Goal: Navigation & Orientation: Find specific page/section

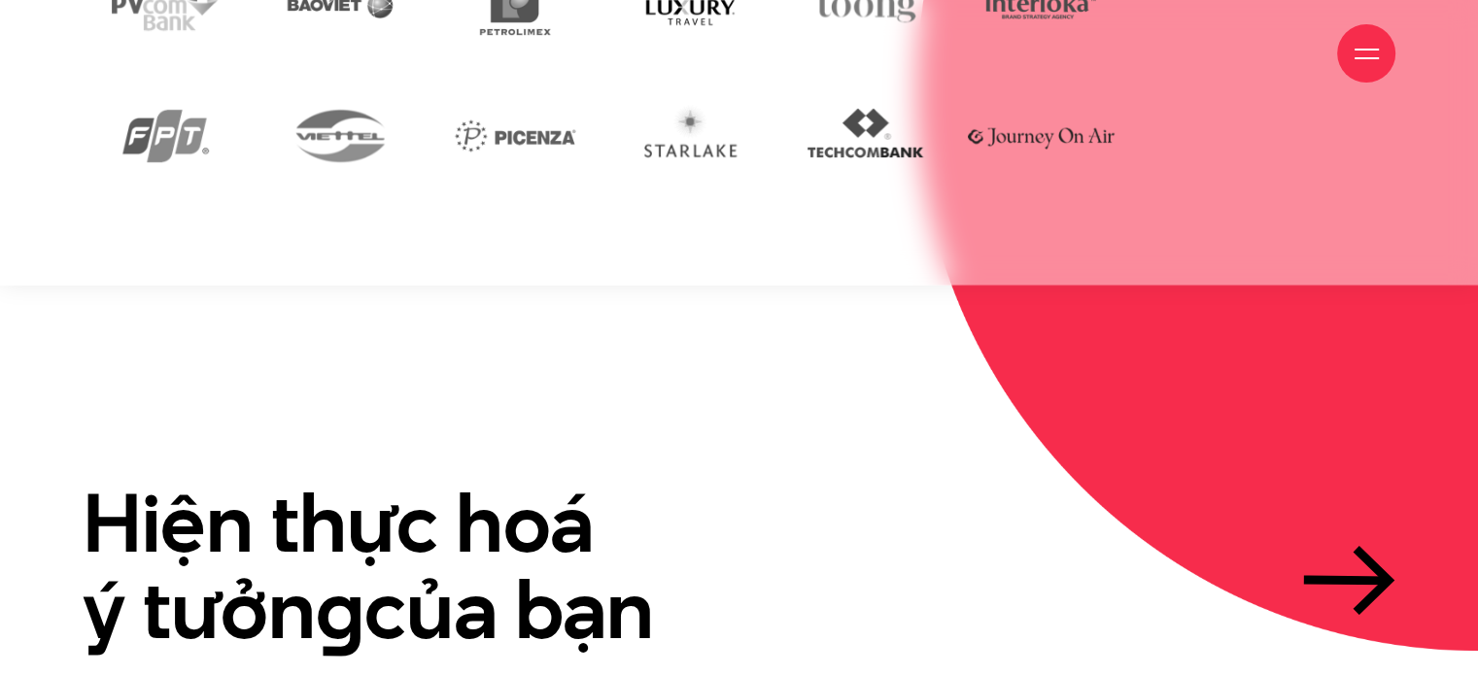
scroll to position [4601, 0]
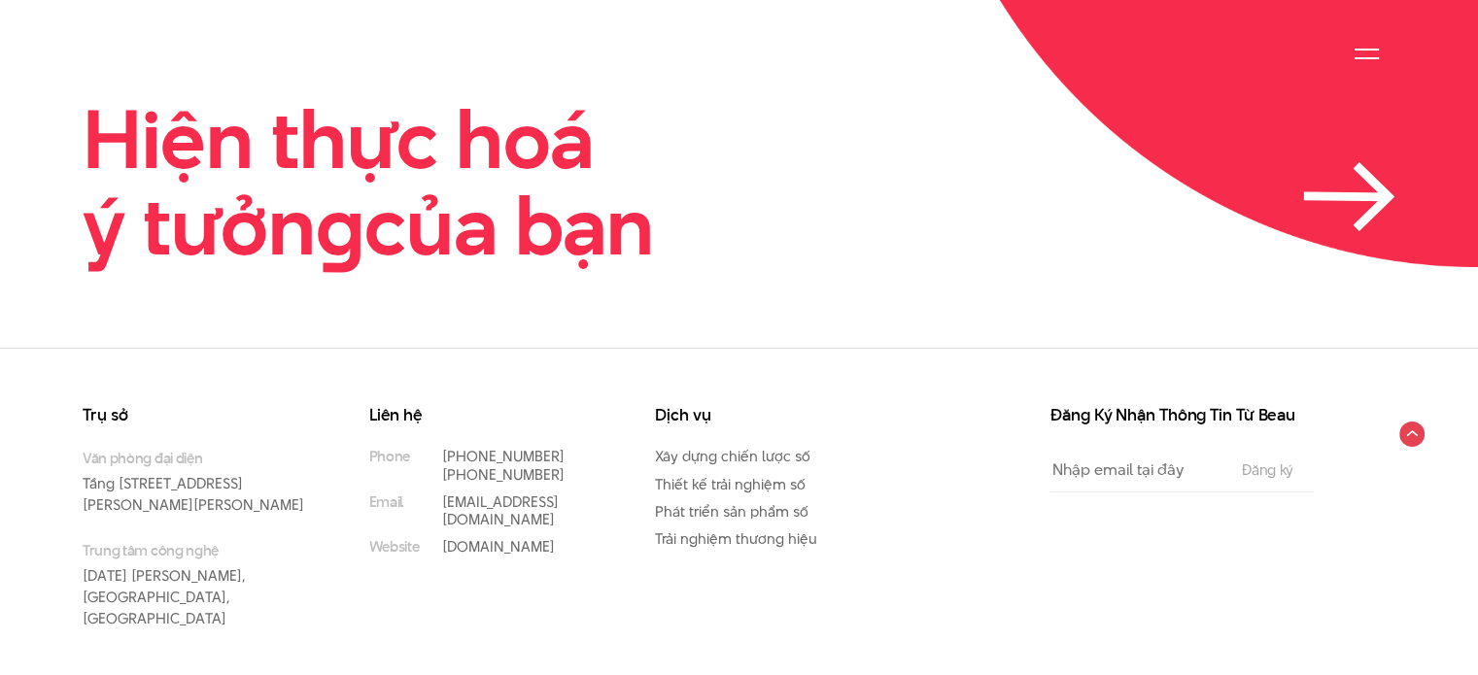
click at [1354, 162] on icon at bounding box center [1349, 196] width 92 height 69
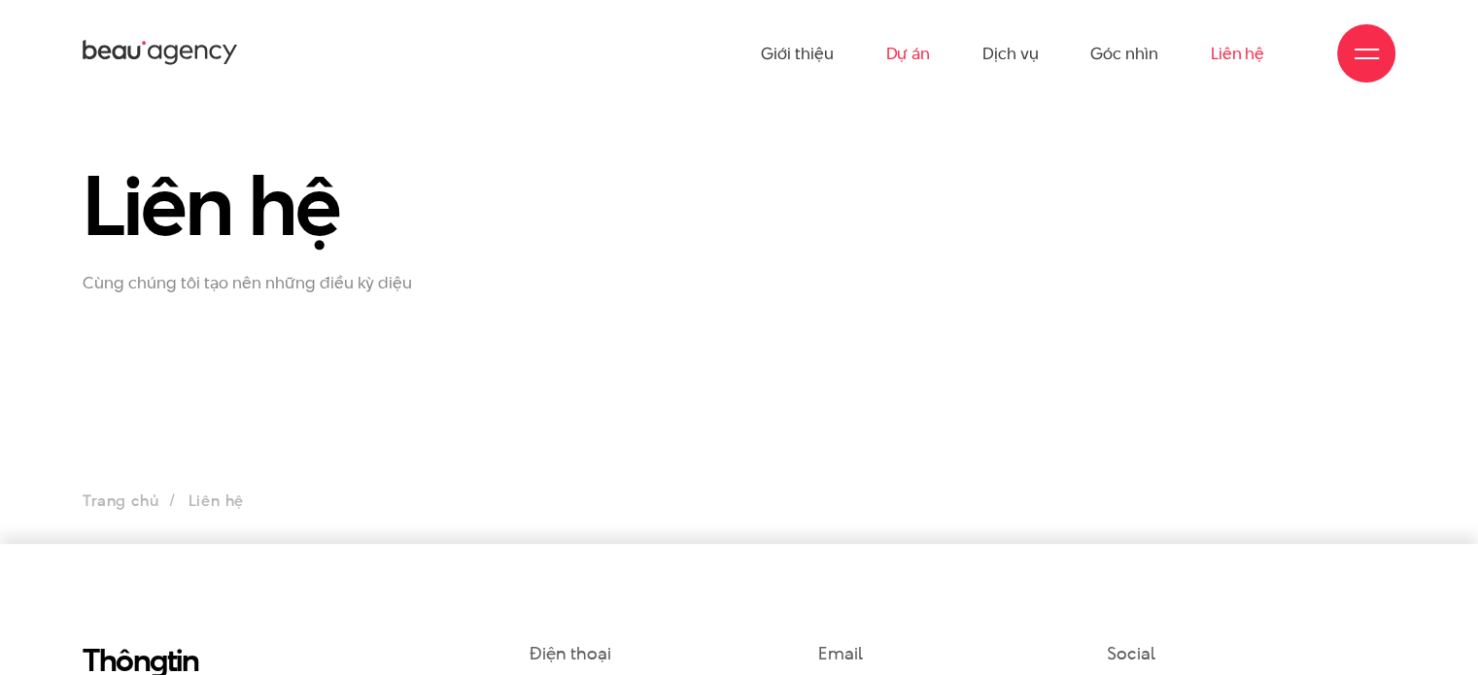
click at [919, 53] on link "Dự án" at bounding box center [907, 53] width 45 height 107
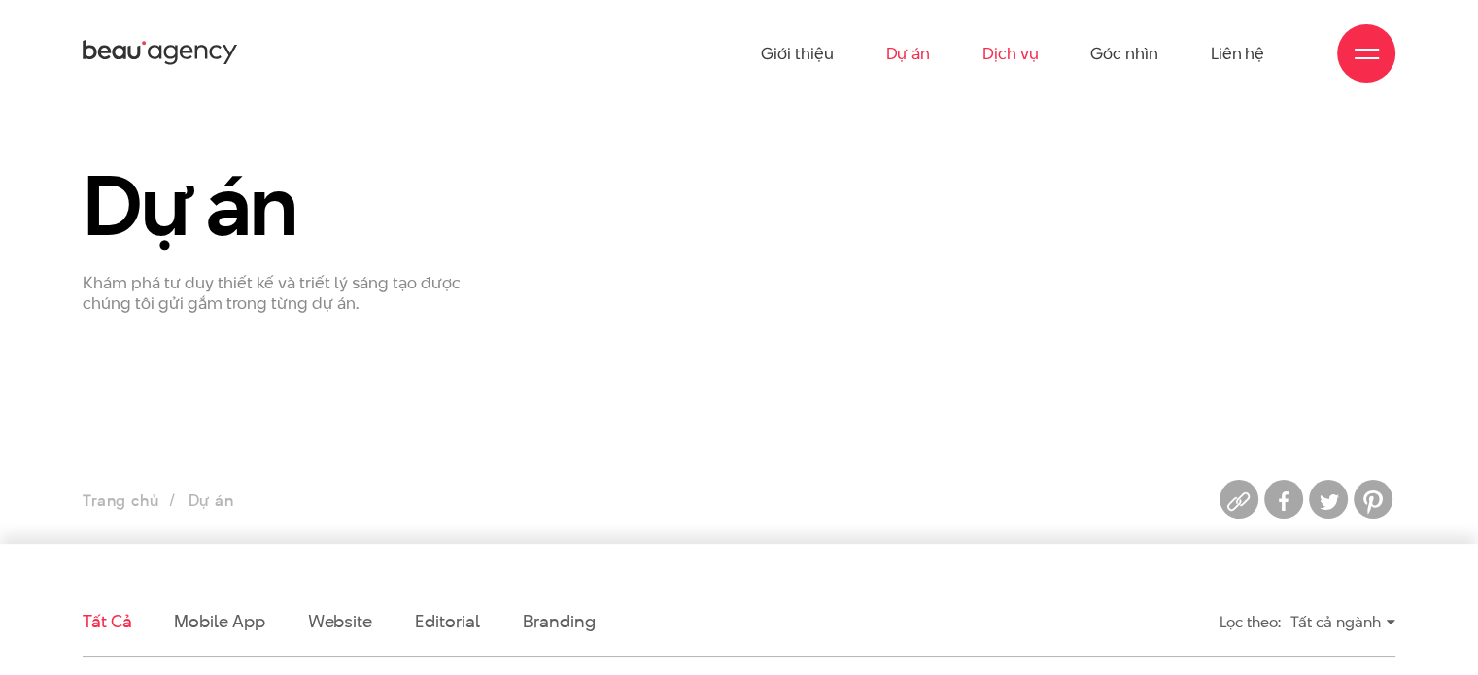
click at [1010, 63] on link "Dịch vụ" at bounding box center [1009, 53] width 55 height 107
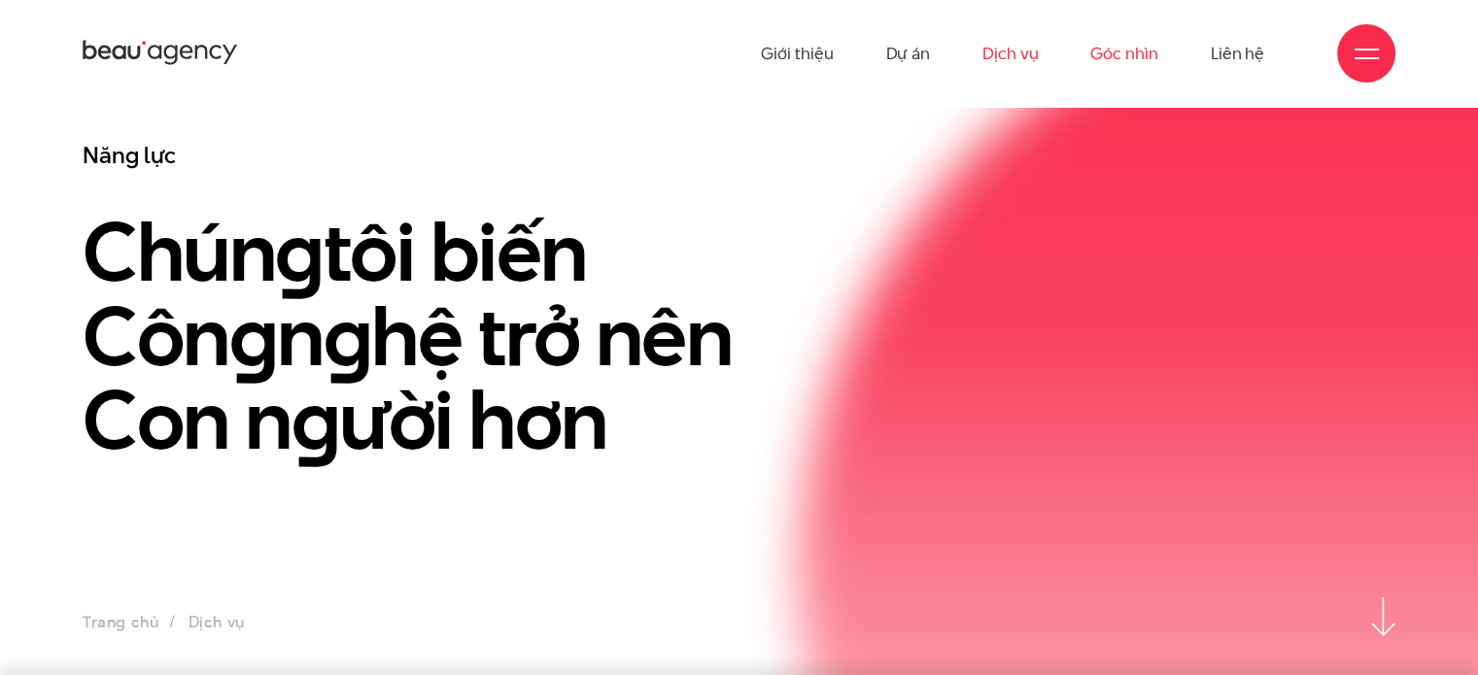
click at [1111, 47] on link "Góc nhìn" at bounding box center [1123, 53] width 67 height 107
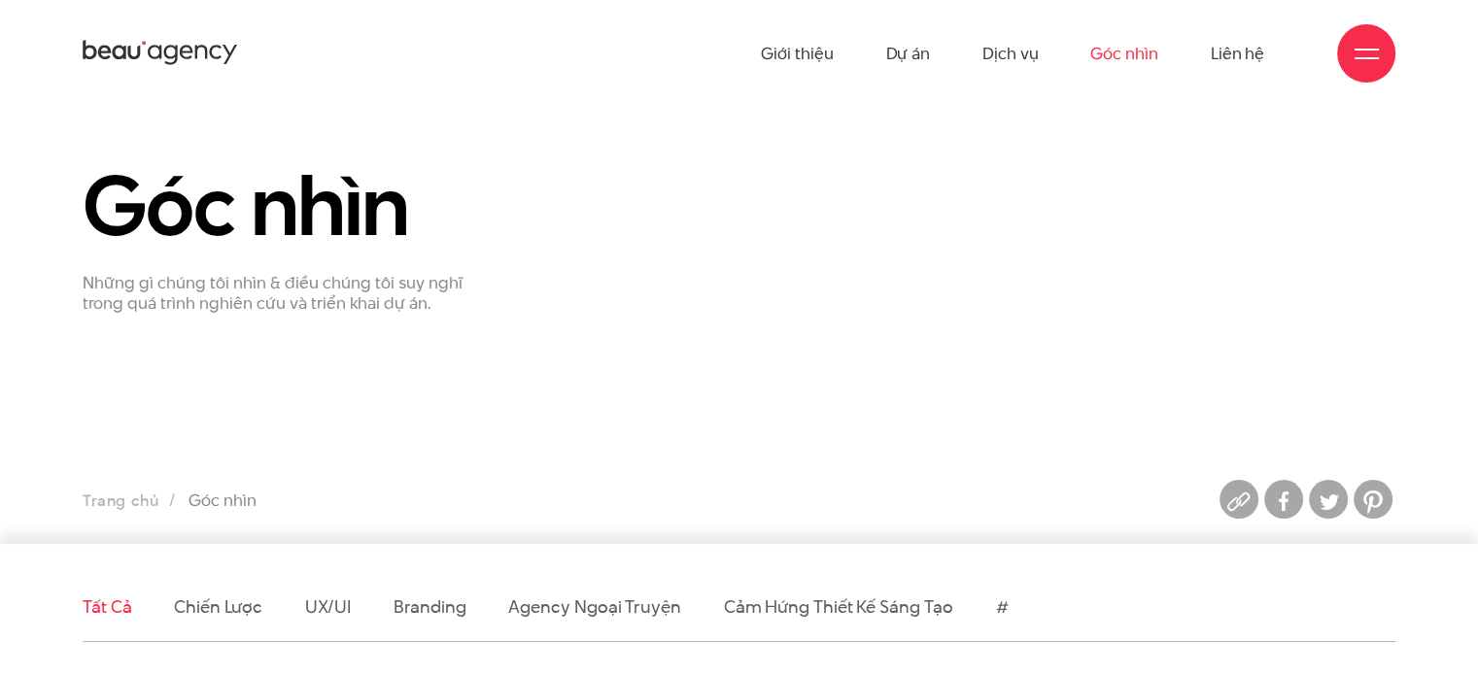
click at [1367, 58] on div at bounding box center [1366, 54] width 24 height 24
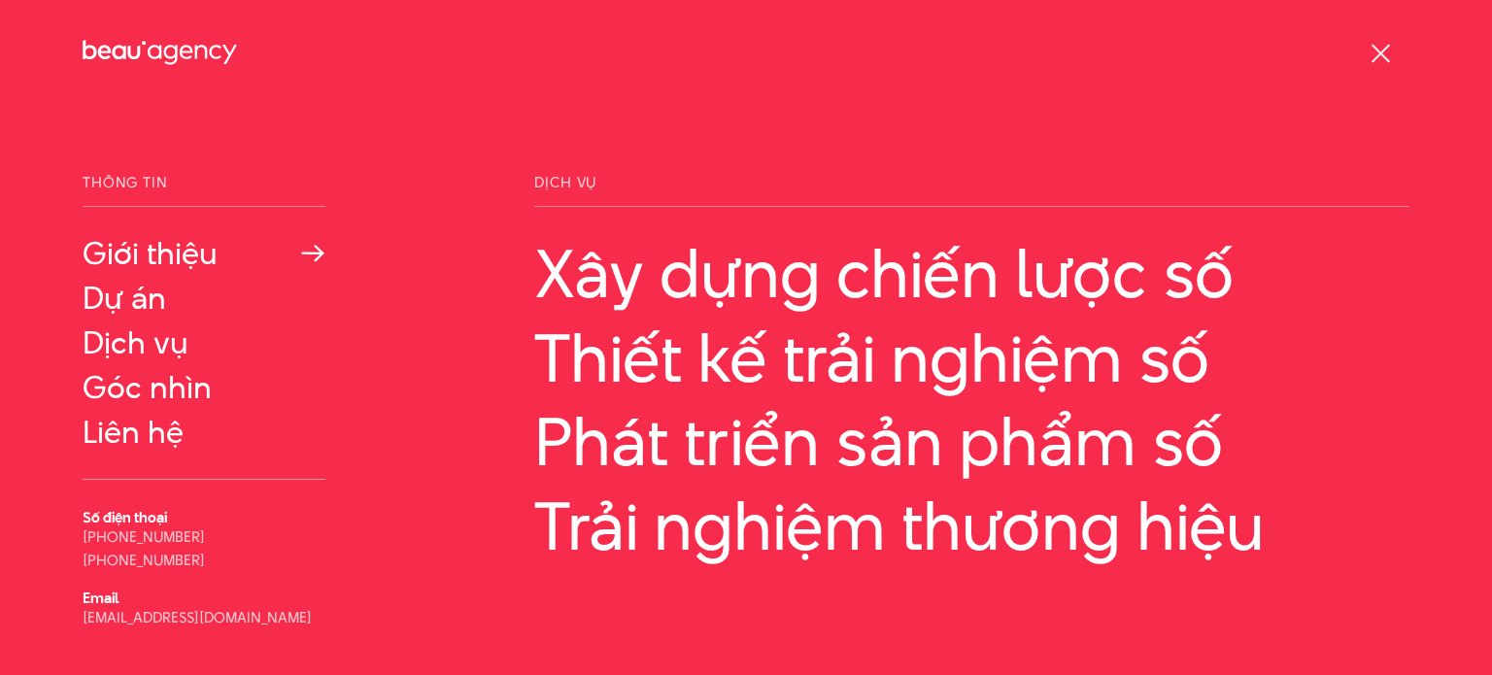
click at [155, 245] on link "Giới thiệu" at bounding box center [204, 253] width 243 height 35
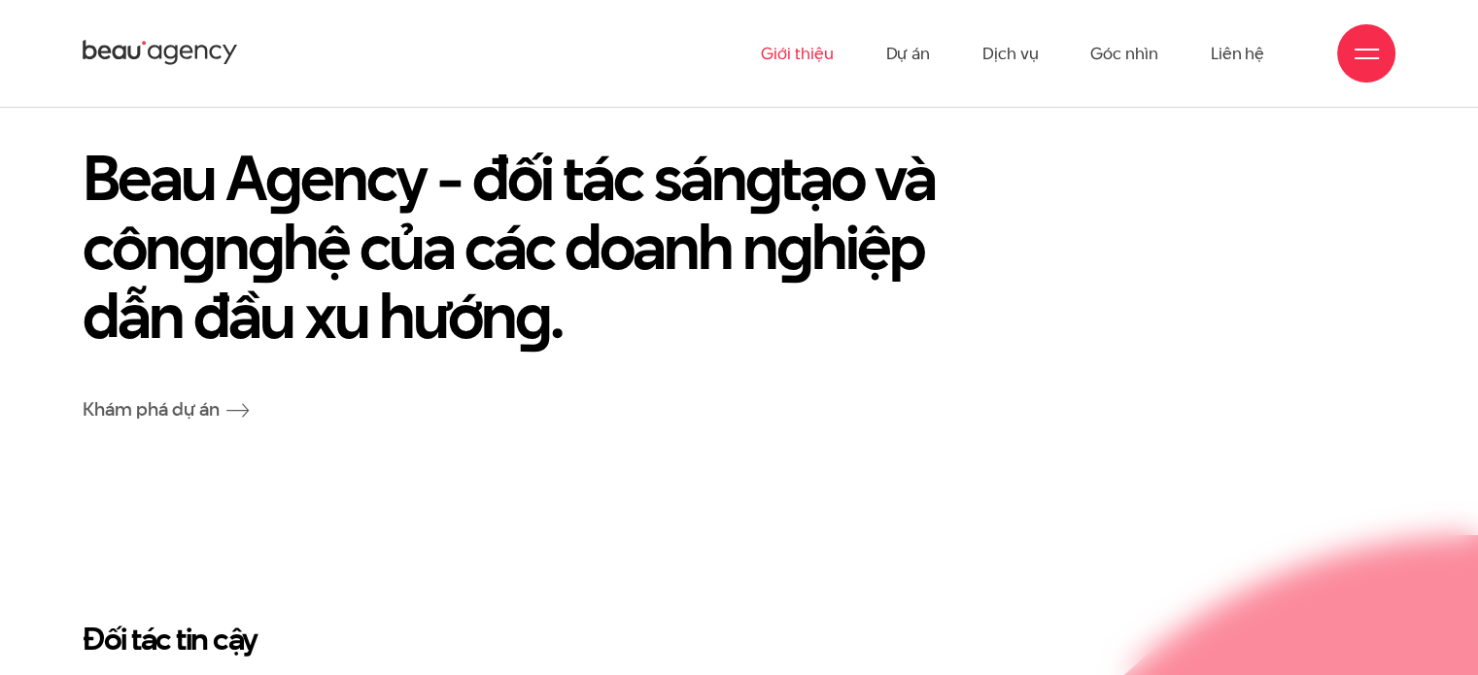
scroll to position [3750, 0]
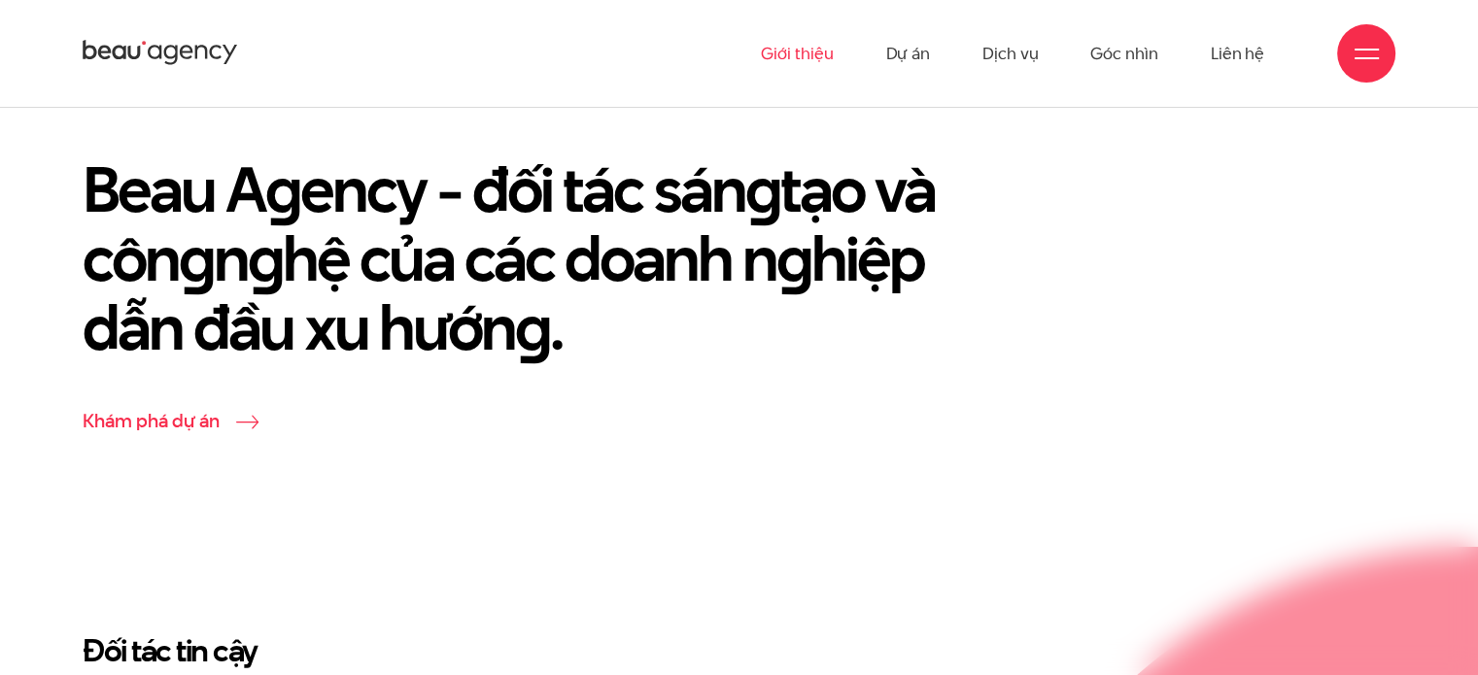
click at [201, 408] on link "Khám phá dự án" at bounding box center [166, 421] width 167 height 26
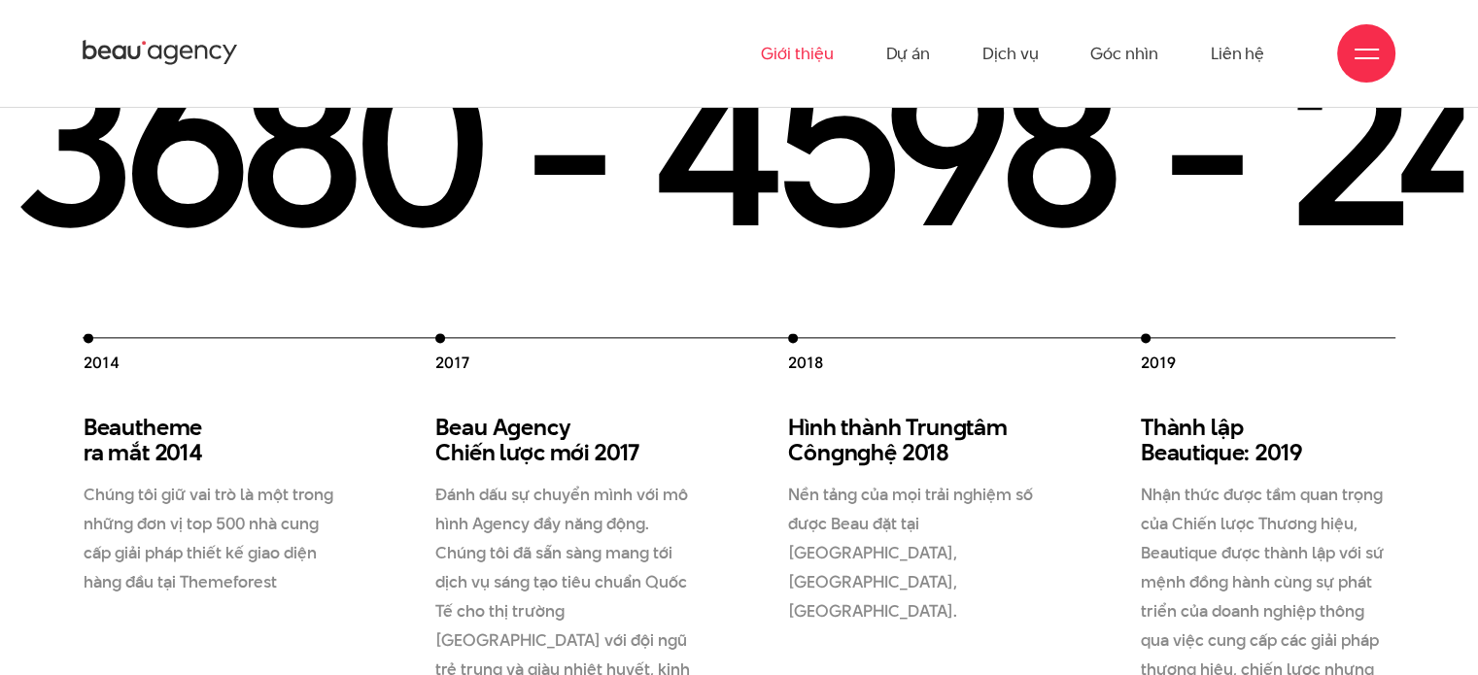
scroll to position [804, 0]
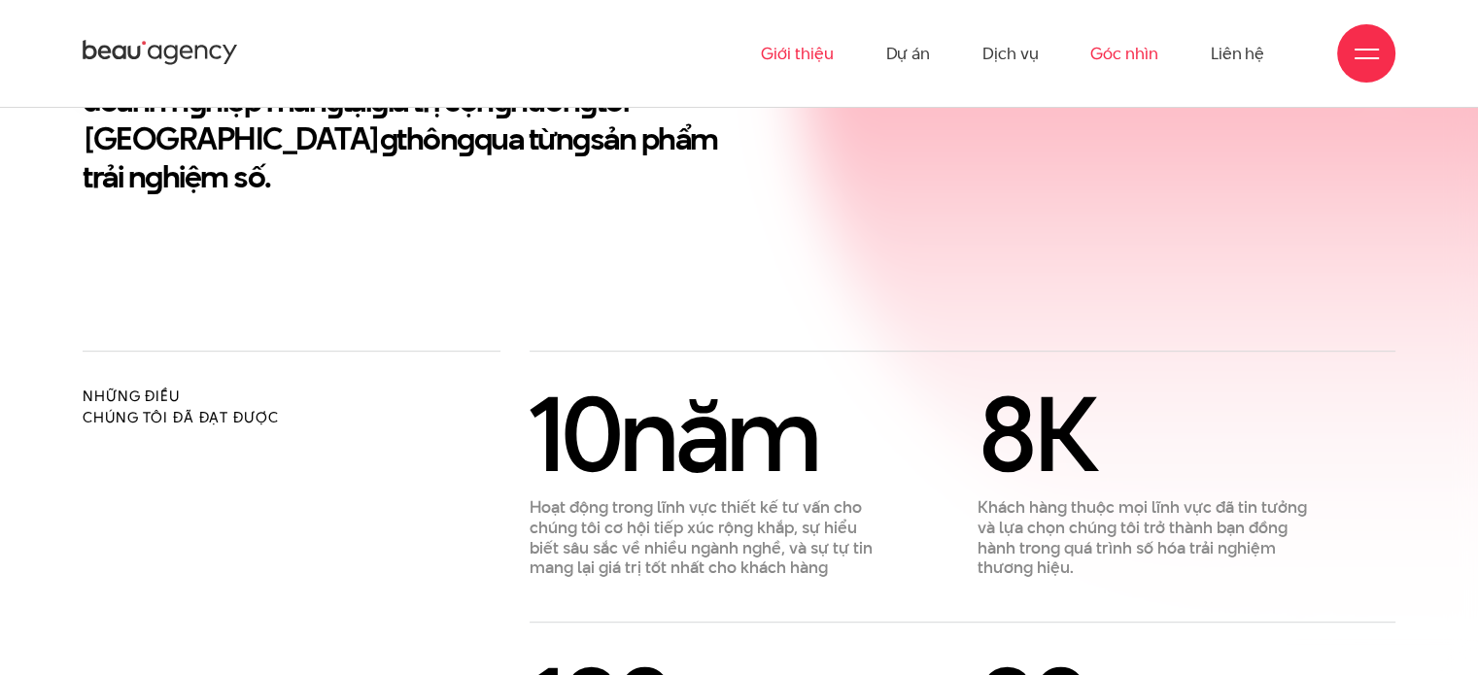
click at [1104, 46] on link "Góc nhìn" at bounding box center [1123, 53] width 67 height 107
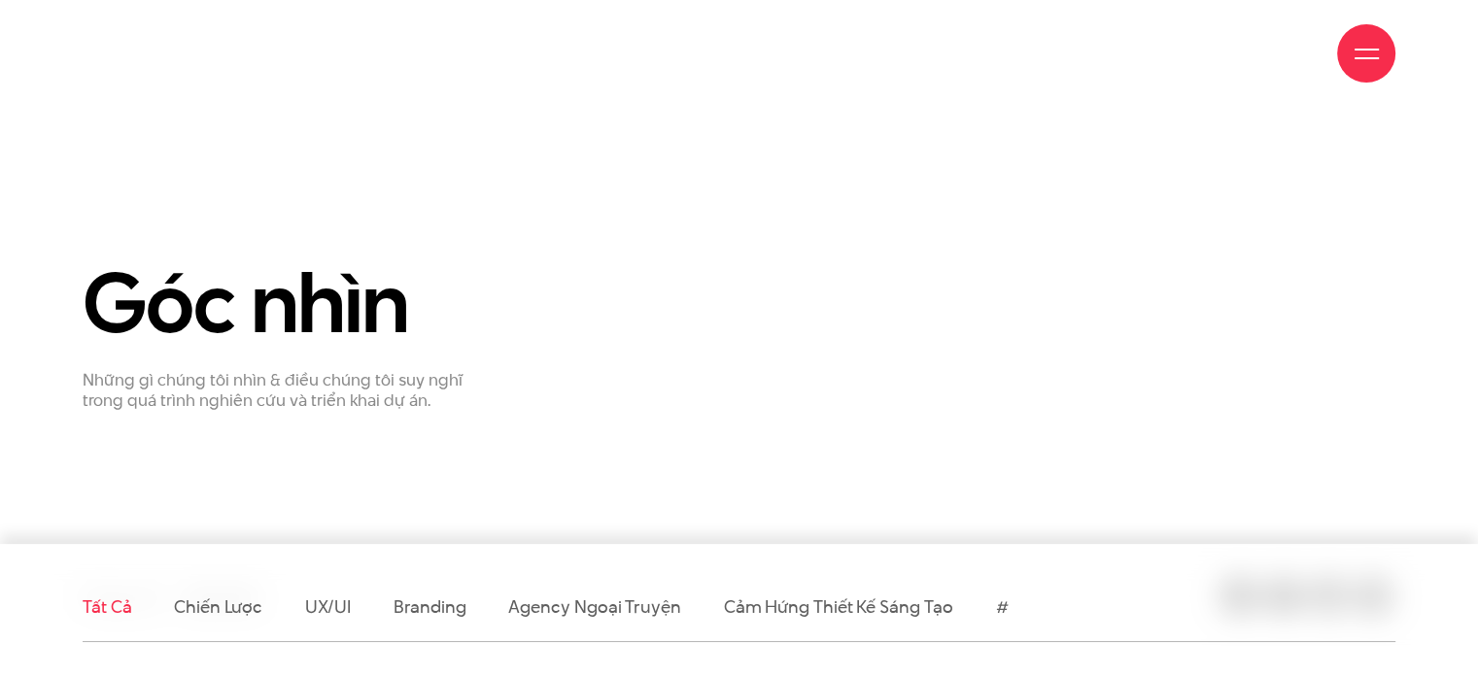
scroll to position [323, 0]
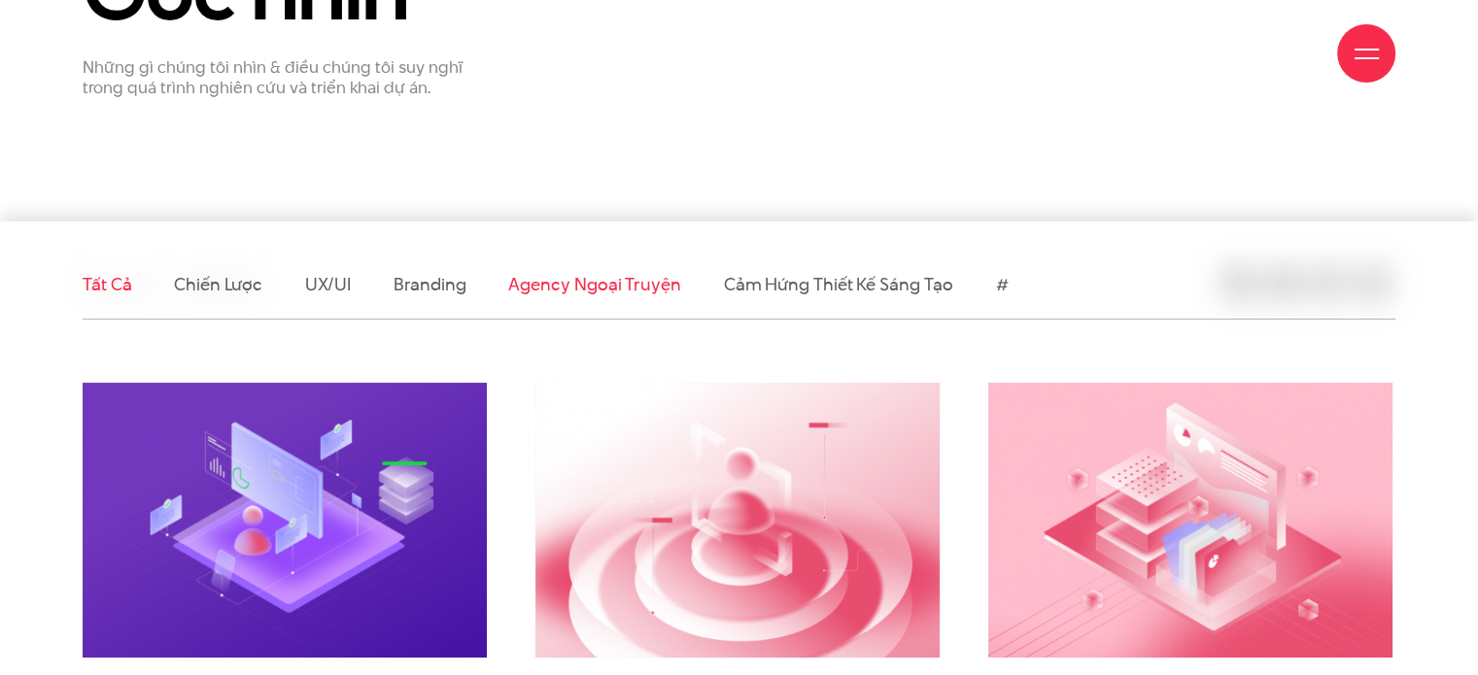
click at [601, 291] on link "Agency ngoại truyện" at bounding box center [594, 284] width 172 height 24
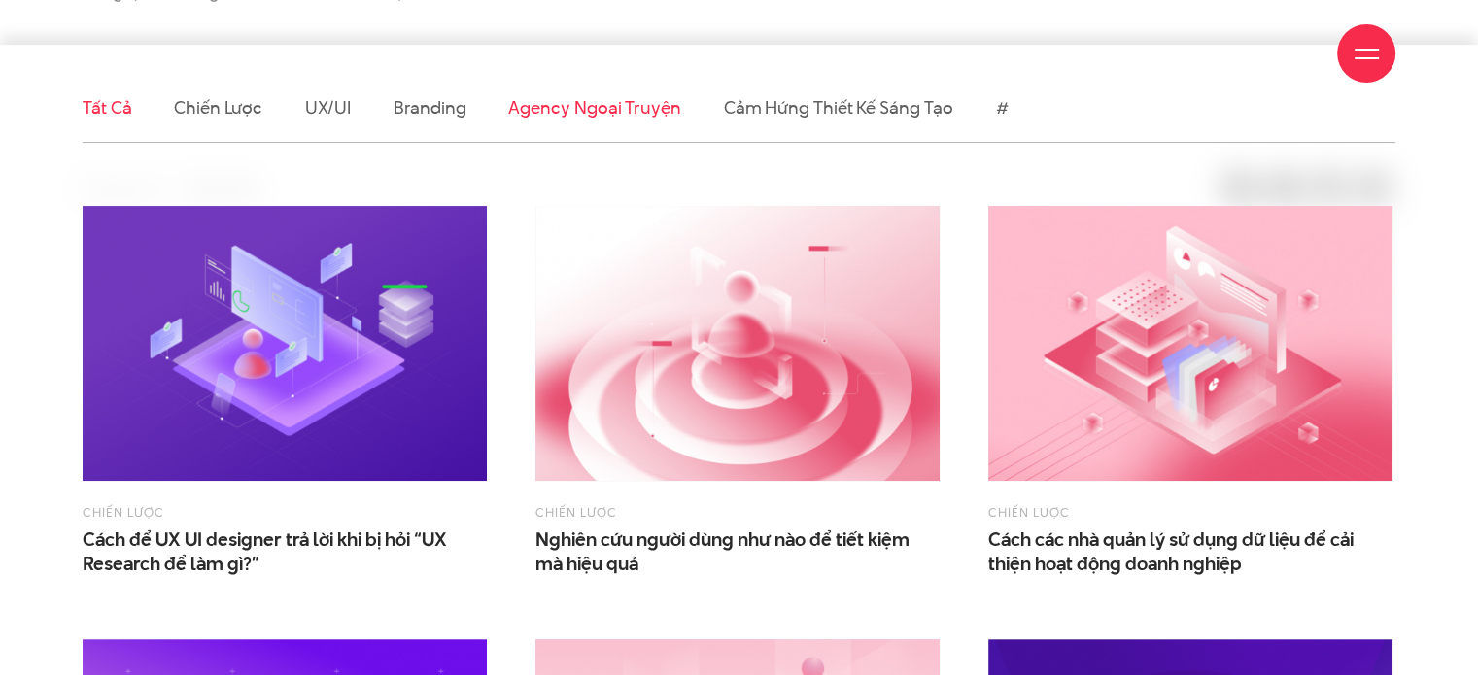
scroll to position [573, 0]
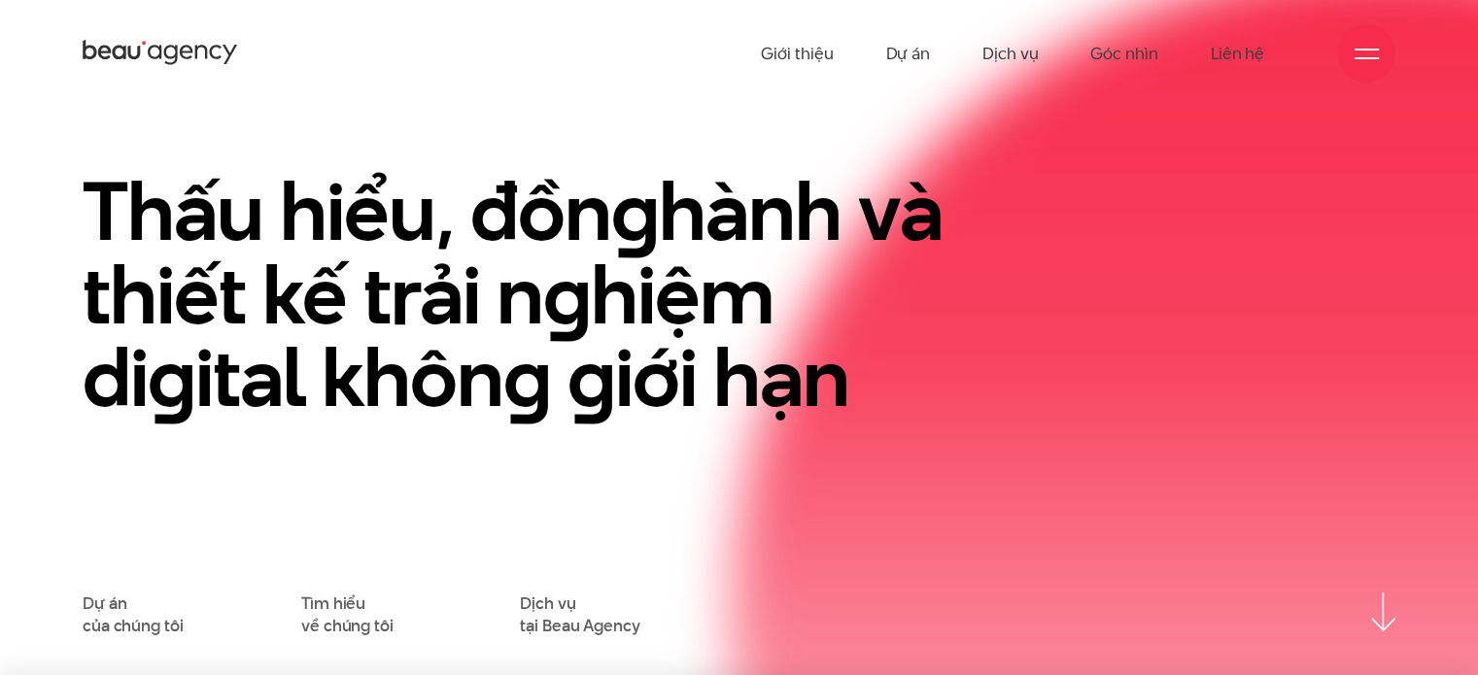
click at [1364, 57] on span at bounding box center [1366, 58] width 24 height 2
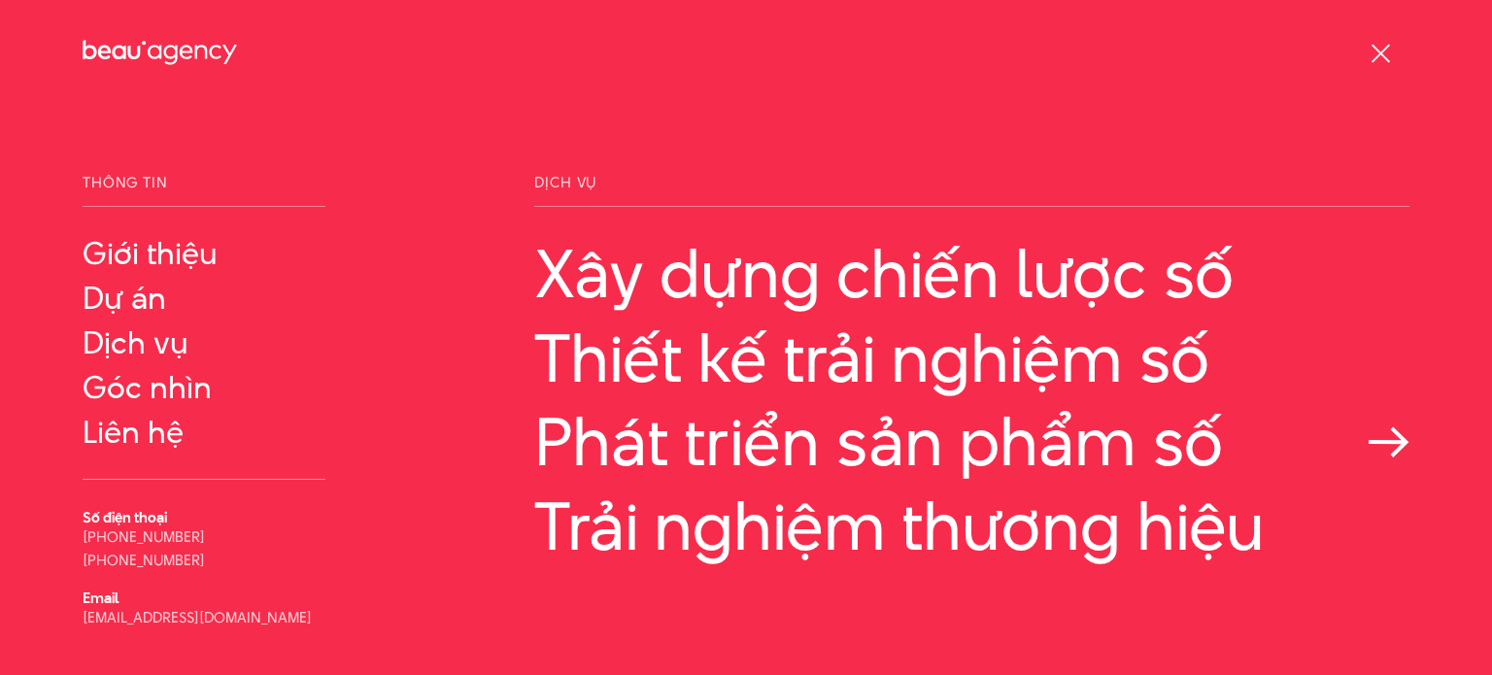
scroll to position [109, 0]
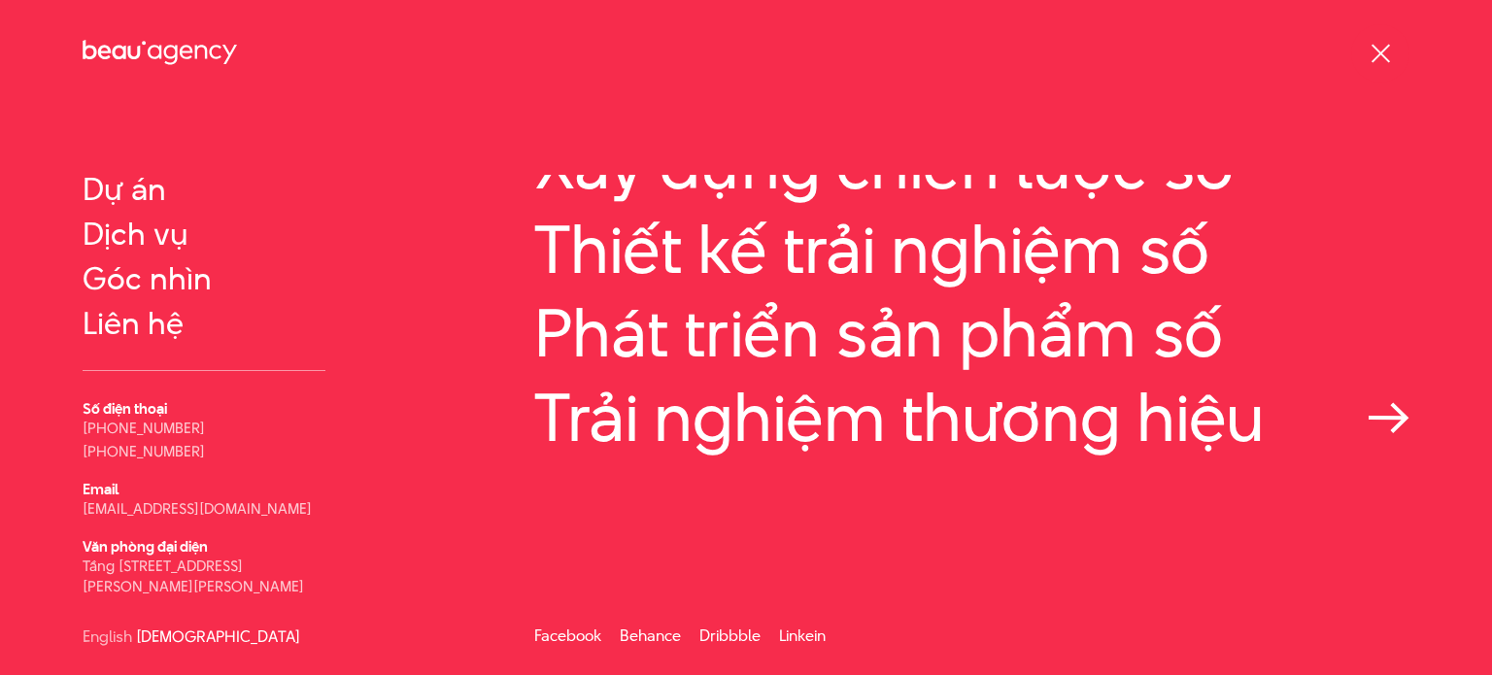
click at [771, 426] on link "Trải nghiệm thương hiệu" at bounding box center [971, 417] width 875 height 75
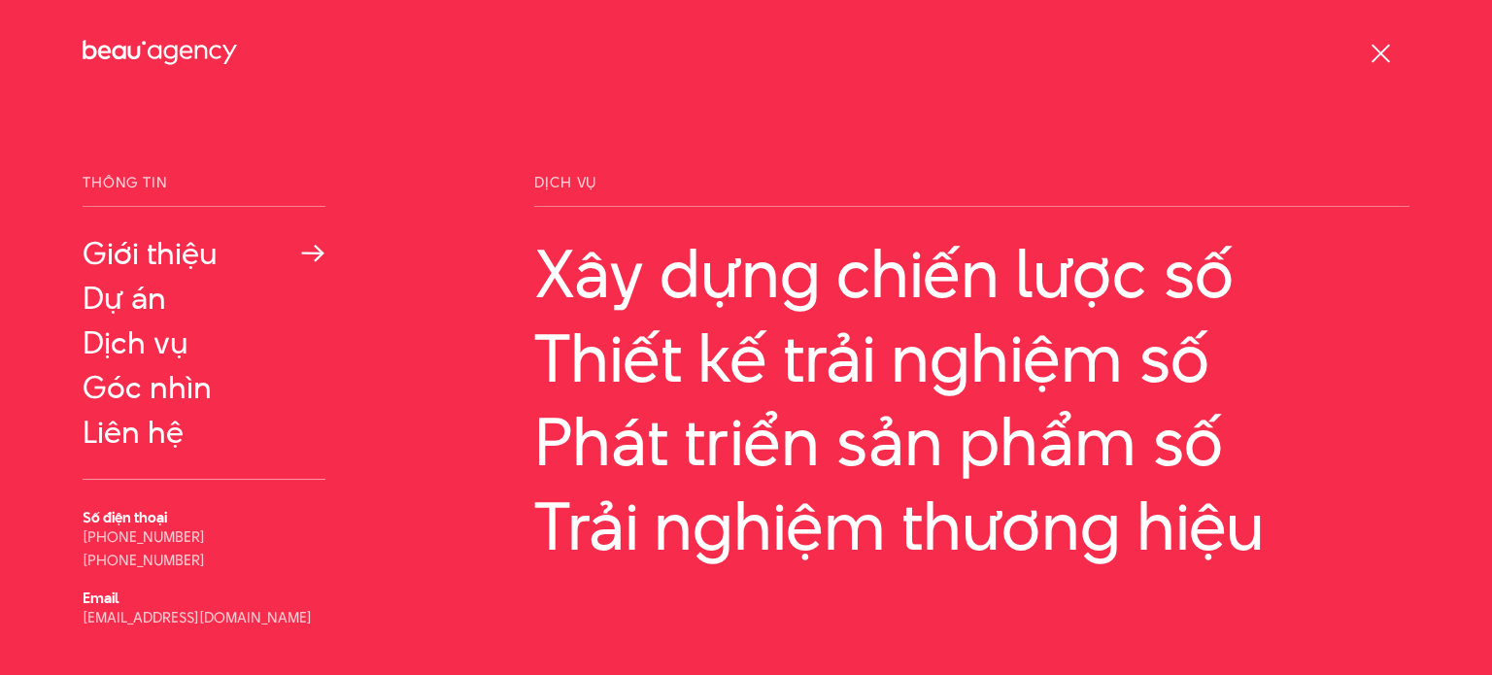
click at [160, 249] on link "Giới thiệu" at bounding box center [204, 253] width 243 height 35
click at [1376, 51] on div at bounding box center [1381, 54] width 24 height 24
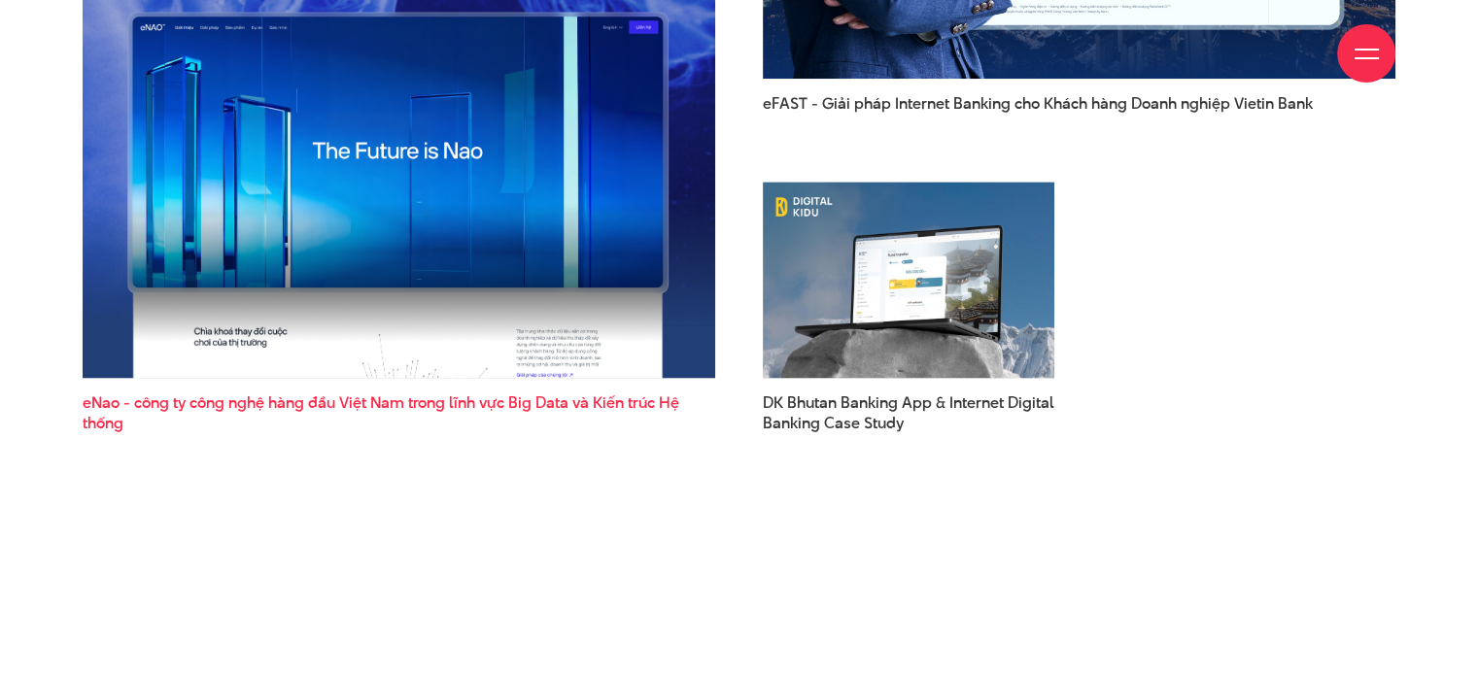
scroll to position [2864, 0]
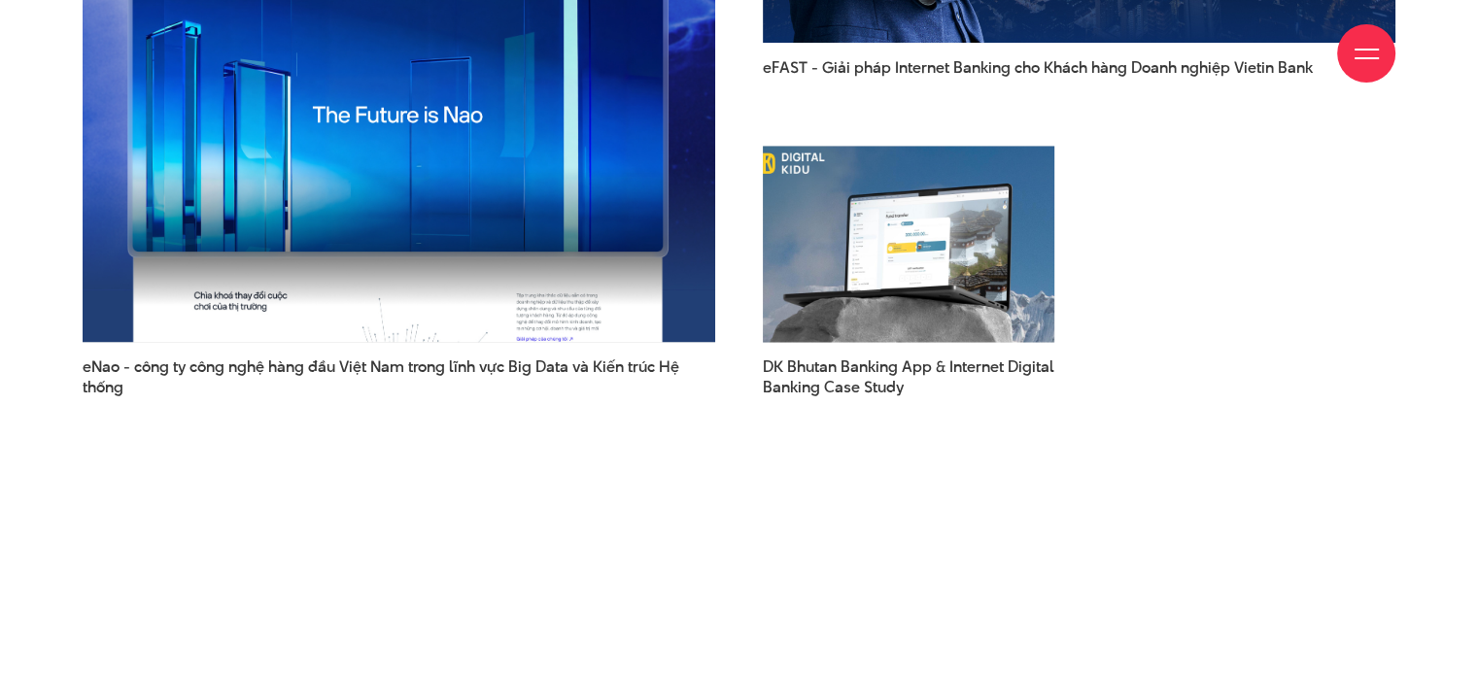
click at [851, 233] on img at bounding box center [908, 243] width 321 height 215
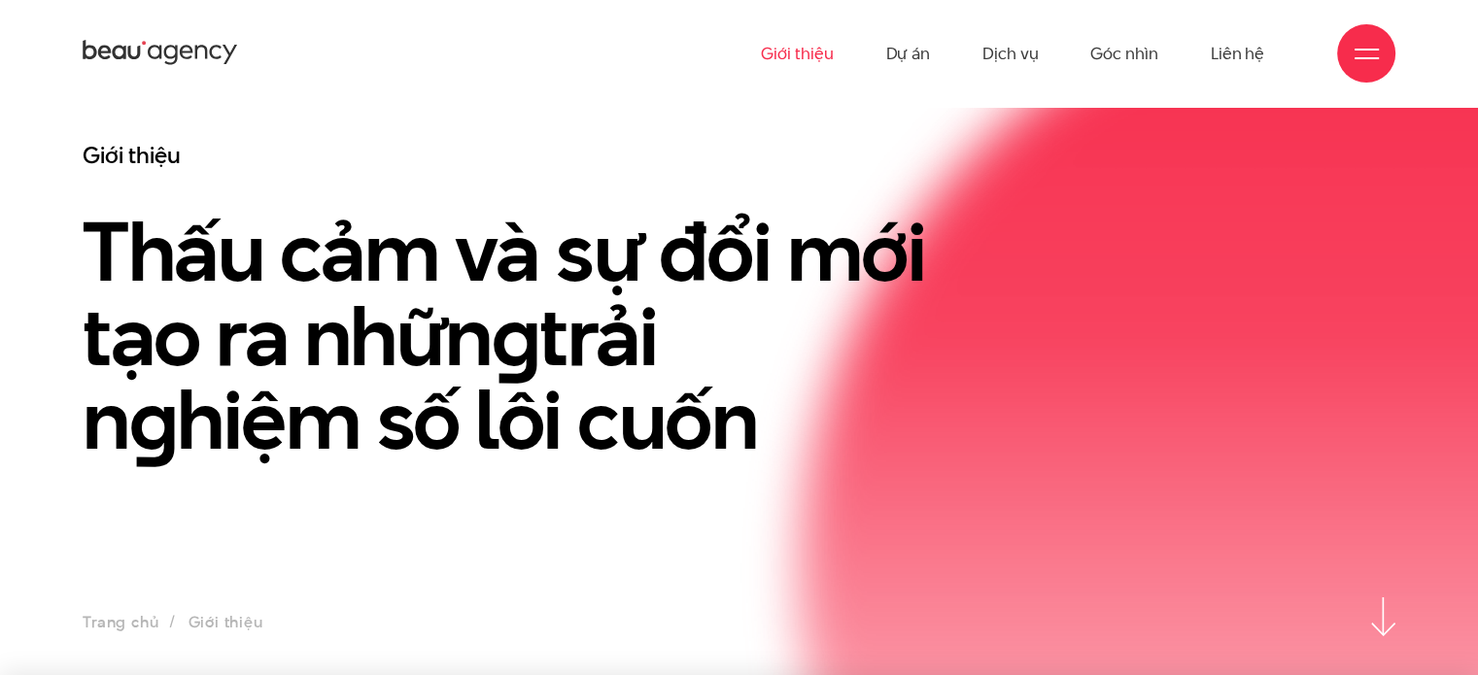
click at [802, 51] on link "Giới thiệu" at bounding box center [797, 53] width 72 height 107
click at [1376, 623] on img at bounding box center [1383, 617] width 24 height 39
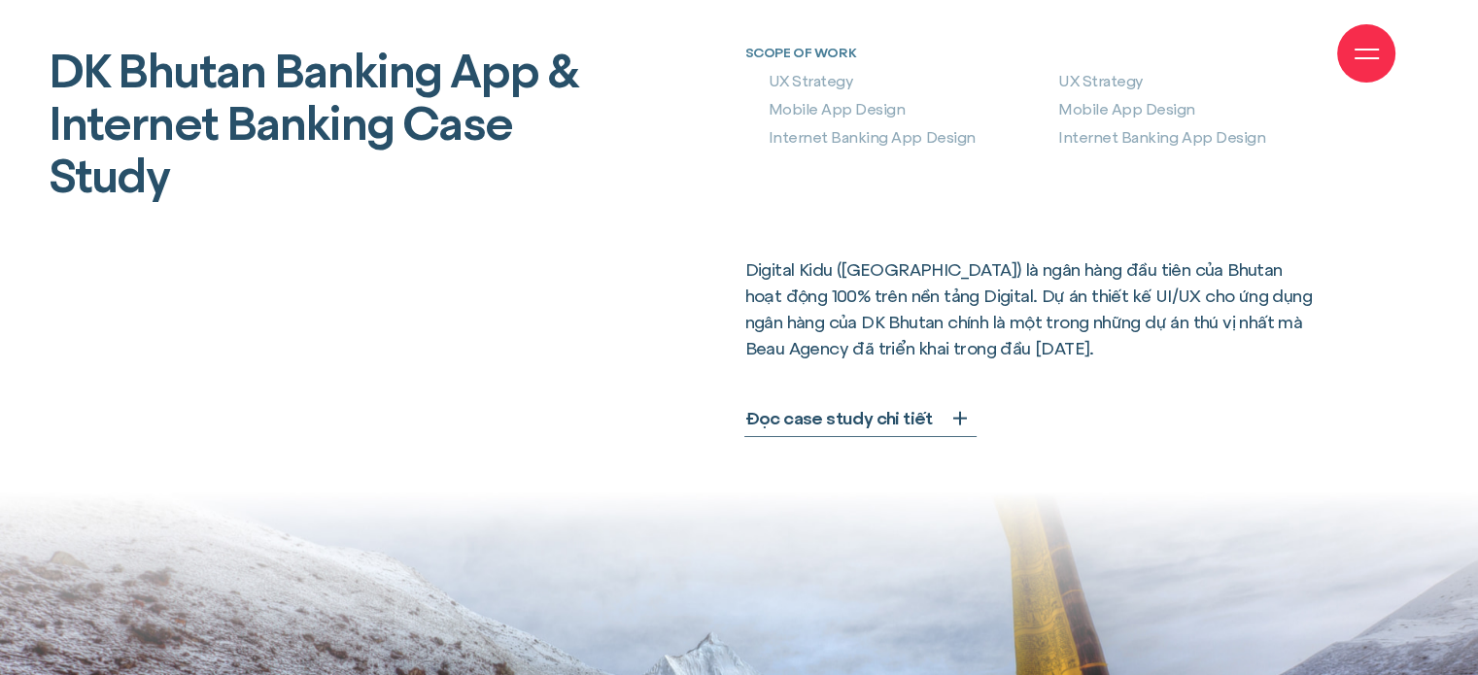
scroll to position [768, 0]
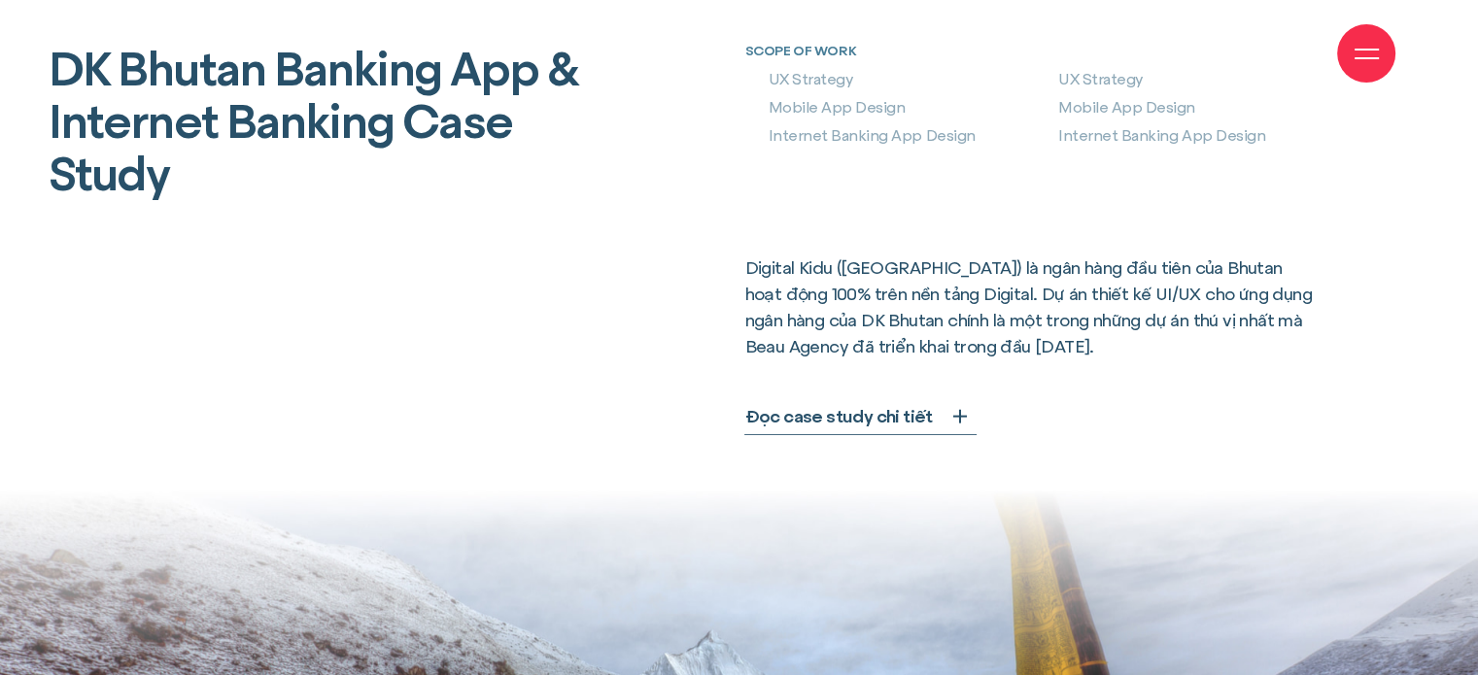
click at [838, 419] on span "Đọc case study chi tiết" at bounding box center [838, 416] width 188 height 26
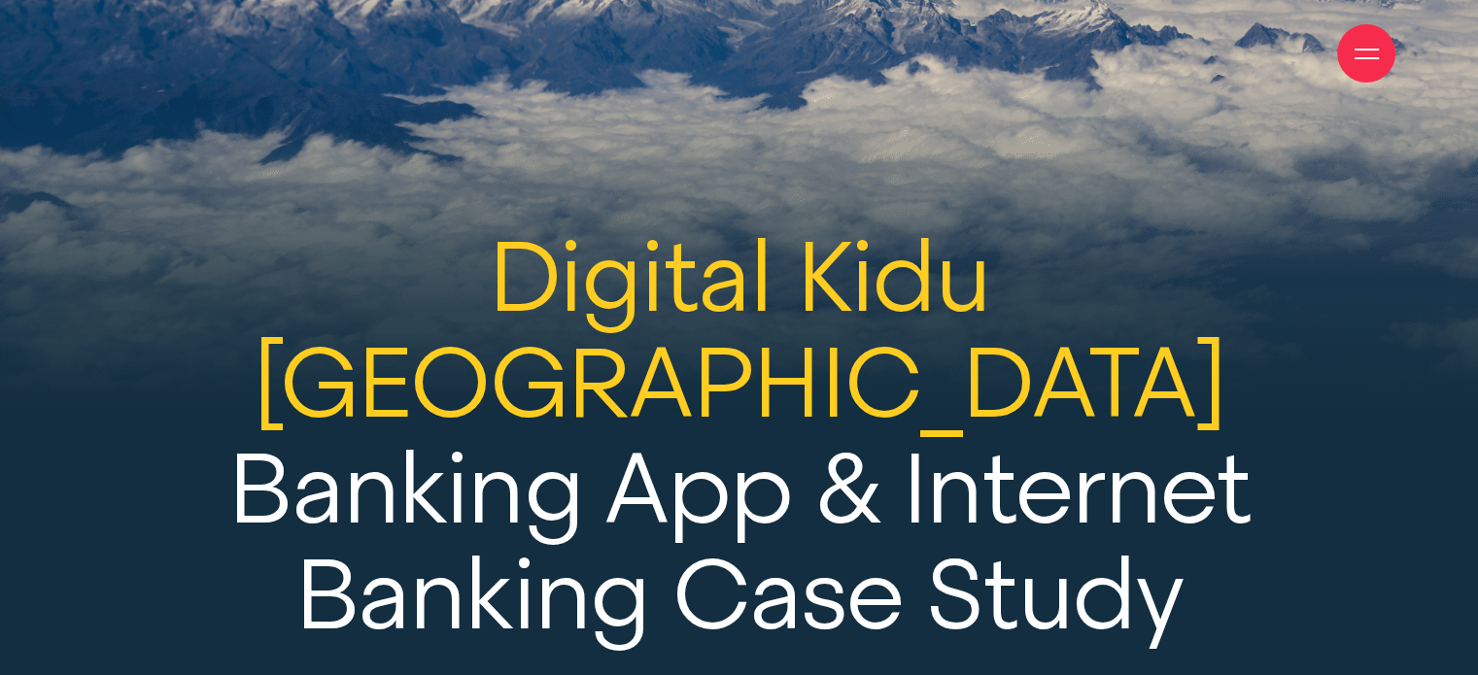
scroll to position [27174, 0]
